Goal: Task Accomplishment & Management: Use online tool/utility

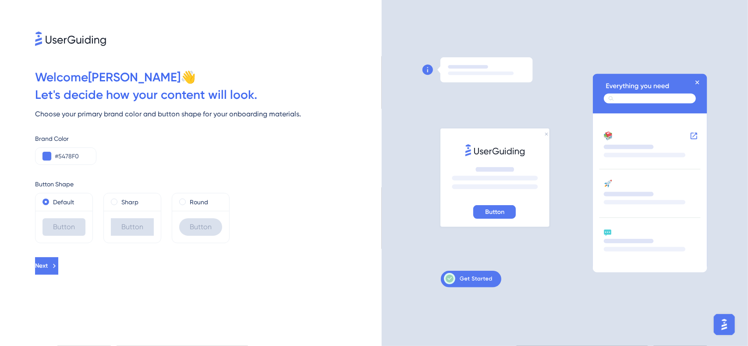
click at [506, 23] on div at bounding box center [564, 173] width 366 height 346
drag, startPoint x: 59, startPoint y: 158, endPoint x: 78, endPoint y: 158, distance: 18.4
click at [78, 158] on input "#5478F0" at bounding box center [72, 156] width 34 height 11
paste input "0093B1"
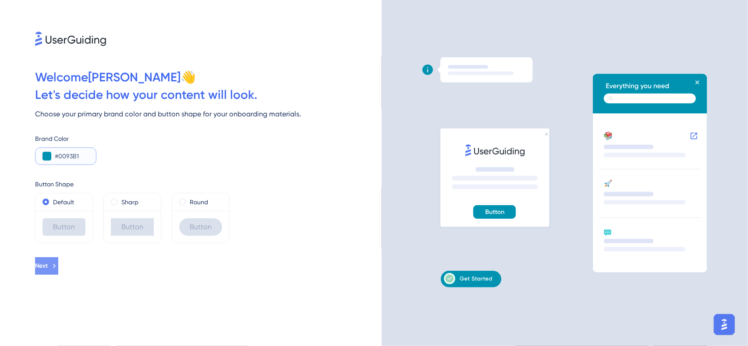
type input "#0093B1"
click at [58, 266] on icon at bounding box center [54, 266] width 8 height 8
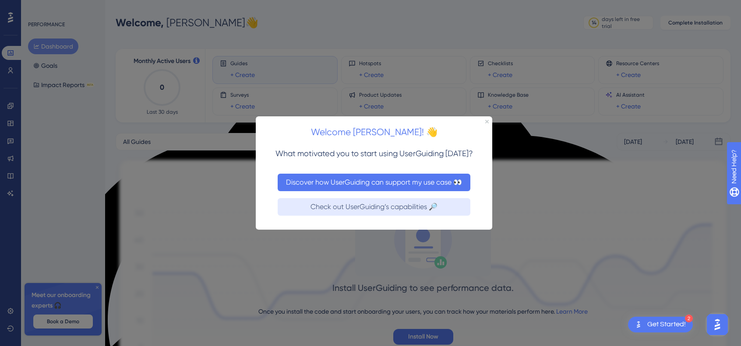
click at [439, 183] on button "Discover how UserGuiding can support my use case 👀" at bounding box center [373, 182] width 193 height 18
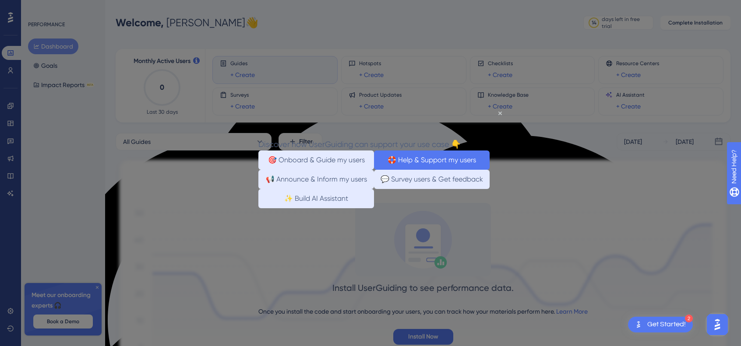
click at [448, 155] on button "🛟 Help & Support my users" at bounding box center [432, 159] width 116 height 19
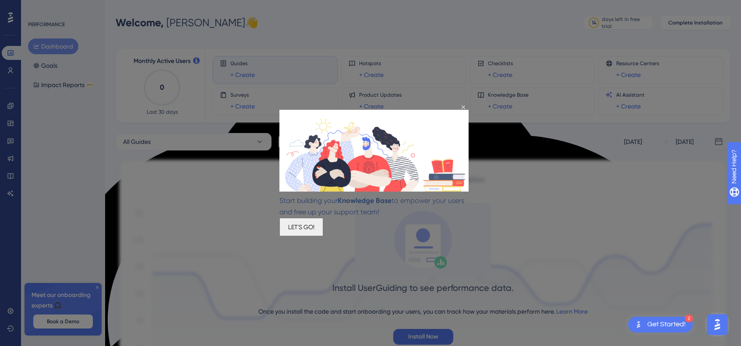
click at [323, 228] on button "LET'S GO!" at bounding box center [301, 227] width 44 height 18
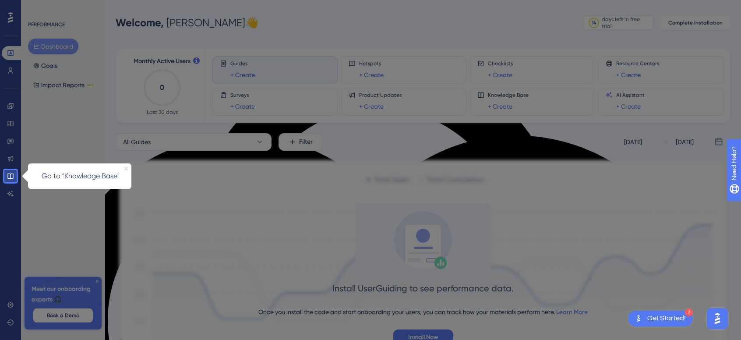
click at [125, 169] on icon "Close Preview" at bounding box center [126, 169] width 4 height 4
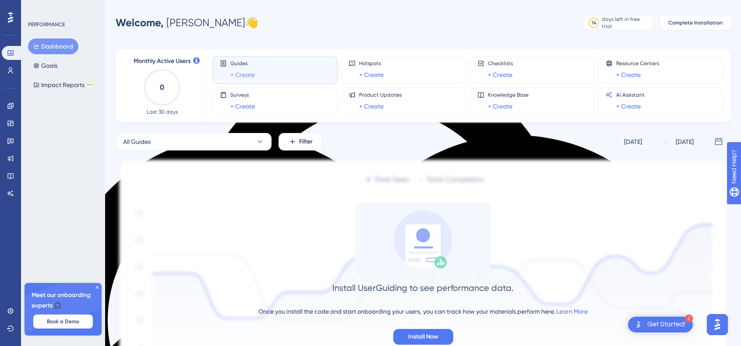
click at [244, 70] on link "+ Create" at bounding box center [242, 75] width 25 height 11
